Goal: Task Accomplishment & Management: Manage account settings

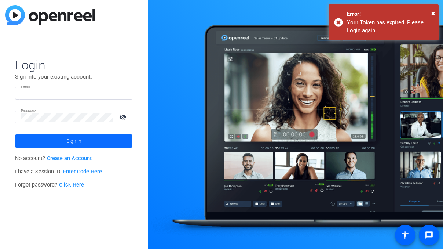
type input "[PERSON_NAME][EMAIL_ADDRESS][DOMAIN_NAME]"
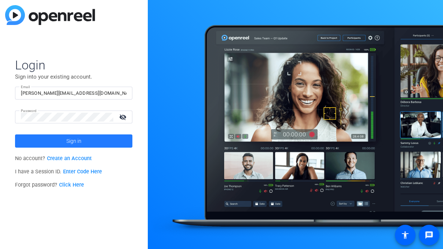
click at [74, 142] on span "Sign in" at bounding box center [73, 141] width 15 height 18
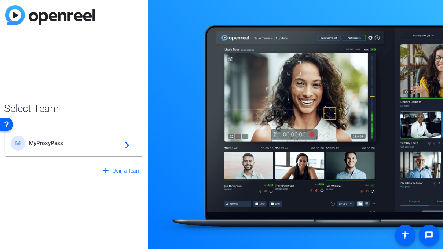
click at [77, 146] on div "M MyProxyPass navigate_next" at bounding box center [74, 143] width 126 height 15
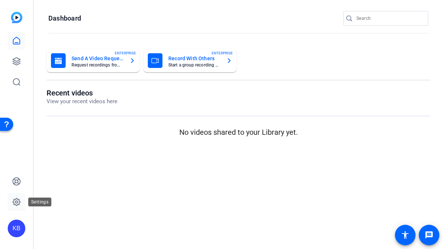
click at [16, 200] on icon at bounding box center [16, 201] width 9 height 9
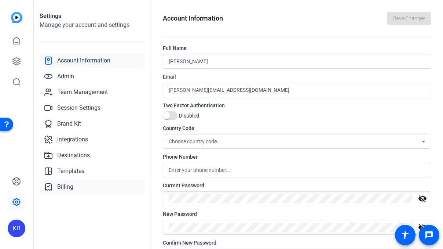
click at [80, 190] on link "Billing" at bounding box center [92, 186] width 105 height 15
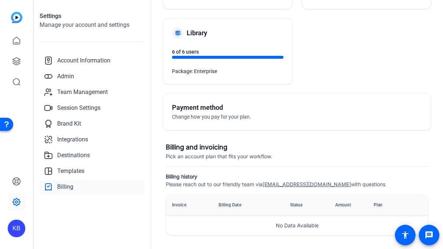
scroll to position [101, 0]
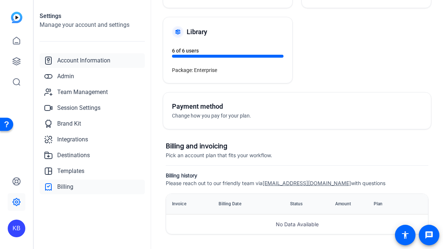
click at [88, 56] on span "Account Information" at bounding box center [83, 60] width 53 height 9
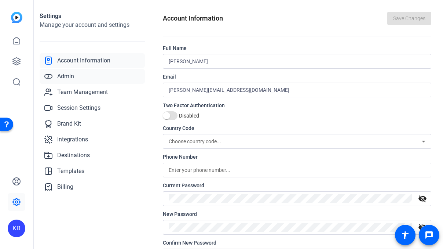
click at [83, 74] on link "Admin" at bounding box center [92, 76] width 105 height 15
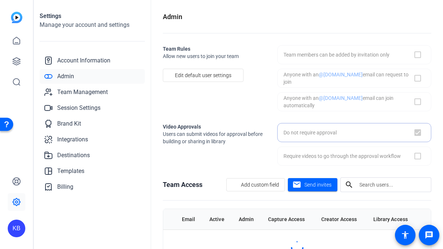
checkbox input "true"
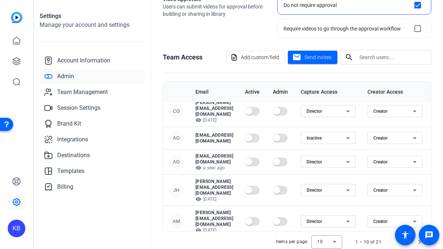
scroll to position [142, 0]
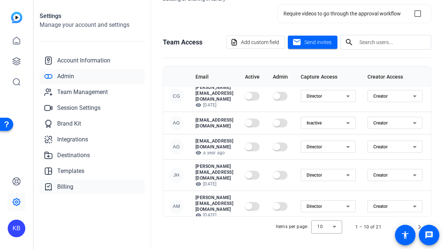
click at [63, 187] on span "Billing" at bounding box center [65, 186] width 16 height 9
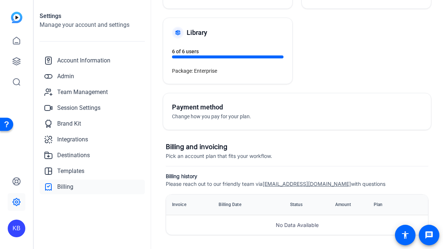
scroll to position [101, 0]
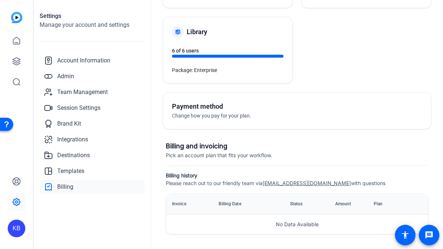
click at [16, 232] on div "KB" at bounding box center [17, 228] width 18 height 18
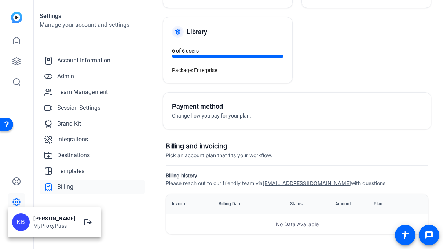
click at [58, 196] on div at bounding box center [221, 124] width 443 height 249
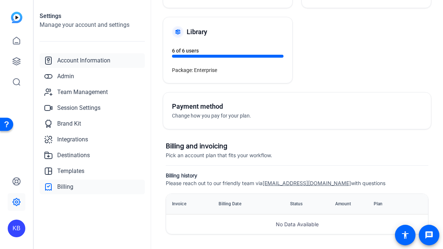
click at [88, 54] on link "Account Information" at bounding box center [92, 60] width 105 height 15
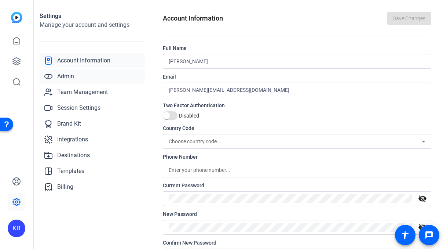
click at [85, 70] on link "Admin" at bounding box center [92, 76] width 105 height 15
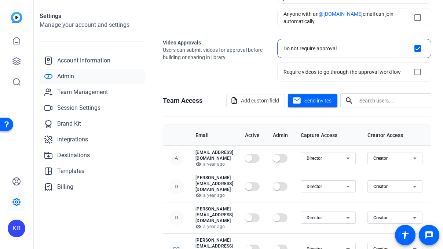
scroll to position [83, 0]
click at [63, 187] on span "Billing" at bounding box center [65, 186] width 16 height 9
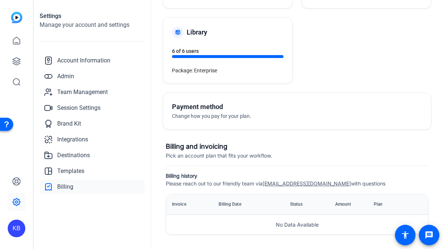
scroll to position [101, 0]
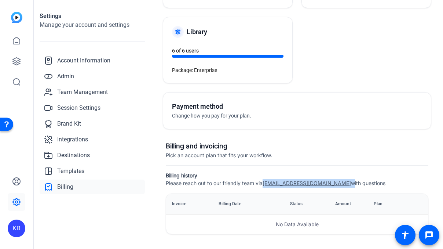
drag, startPoint x: 319, startPoint y: 185, endPoint x: 266, endPoint y: 185, distance: 52.8
click at [266, 185] on span "Please reach out to our friendly team via [EMAIL_ADDRESS][DOMAIN_NAME] with que…" at bounding box center [276, 183] width 220 height 6
copy span "[EMAIL_ADDRESS][DOMAIN_NAME]"
click at [73, 174] on span "Templates" at bounding box center [70, 171] width 27 height 9
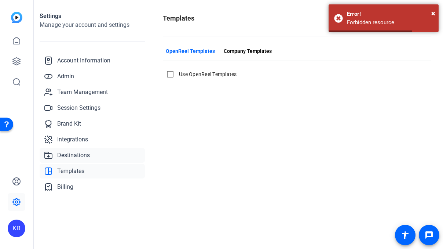
click at [76, 153] on span "Destinations" at bounding box center [73, 155] width 33 height 9
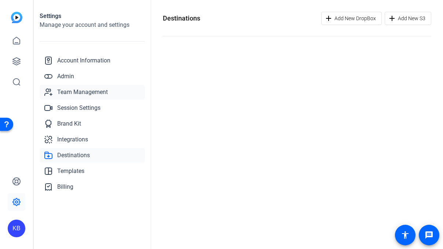
click at [78, 91] on span "Team Management" at bounding box center [82, 92] width 51 height 9
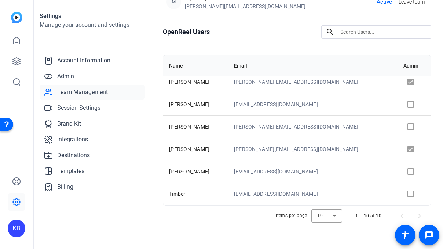
scroll to position [94, 0]
